Goal: Navigation & Orientation: Find specific page/section

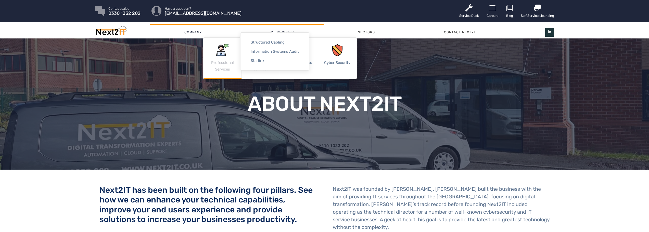
click at [222, 63] on link "Professional Services" at bounding box center [222, 58] width 38 height 41
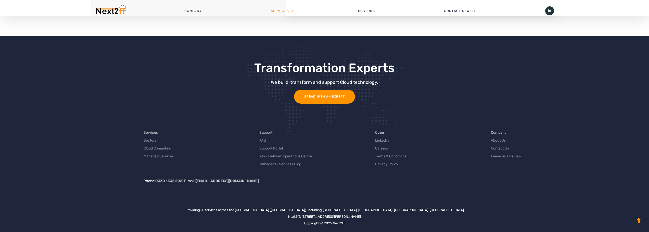
scroll to position [1120, 0]
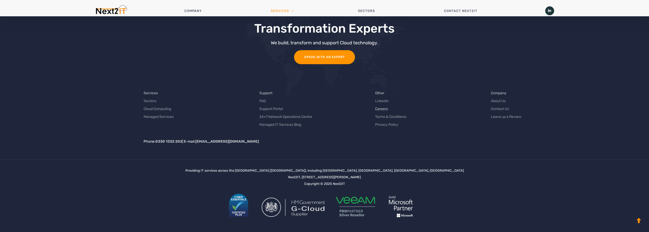
click at [382, 109] on link "Careers" at bounding box center [381, 108] width 13 height 5
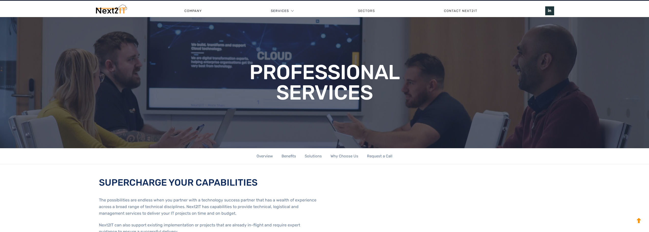
scroll to position [0, 0]
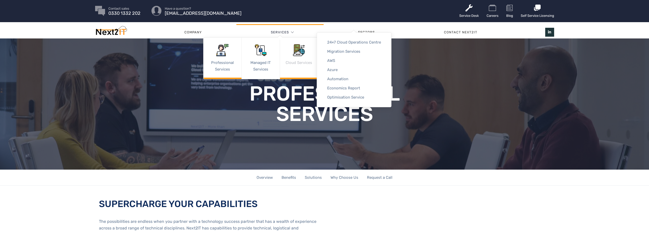
click at [304, 61] on link "Cloud Services" at bounding box center [299, 58] width 38 height 41
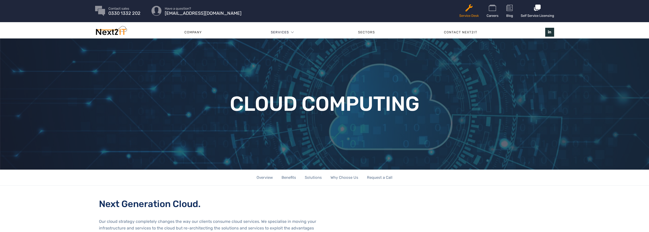
click at [465, 16] on link "Service Desk" at bounding box center [469, 11] width 20 height 22
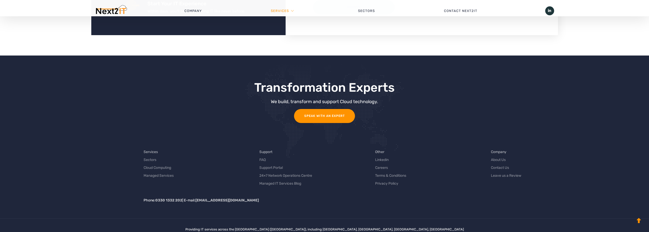
scroll to position [1239, 0]
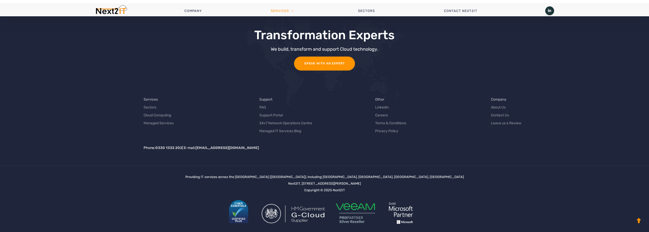
click at [409, 212] on img at bounding box center [401, 213] width 38 height 36
click at [636, 223] on link "Go to Top" at bounding box center [638, 221] width 10 height 10
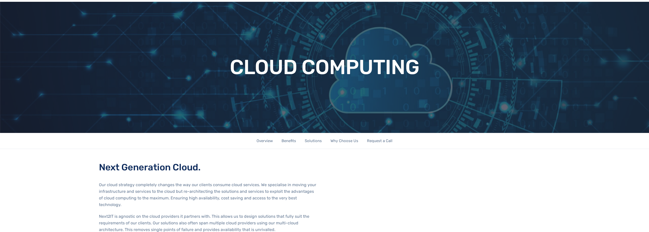
scroll to position [0, 0]
